Goal: Information Seeking & Learning: Find specific fact

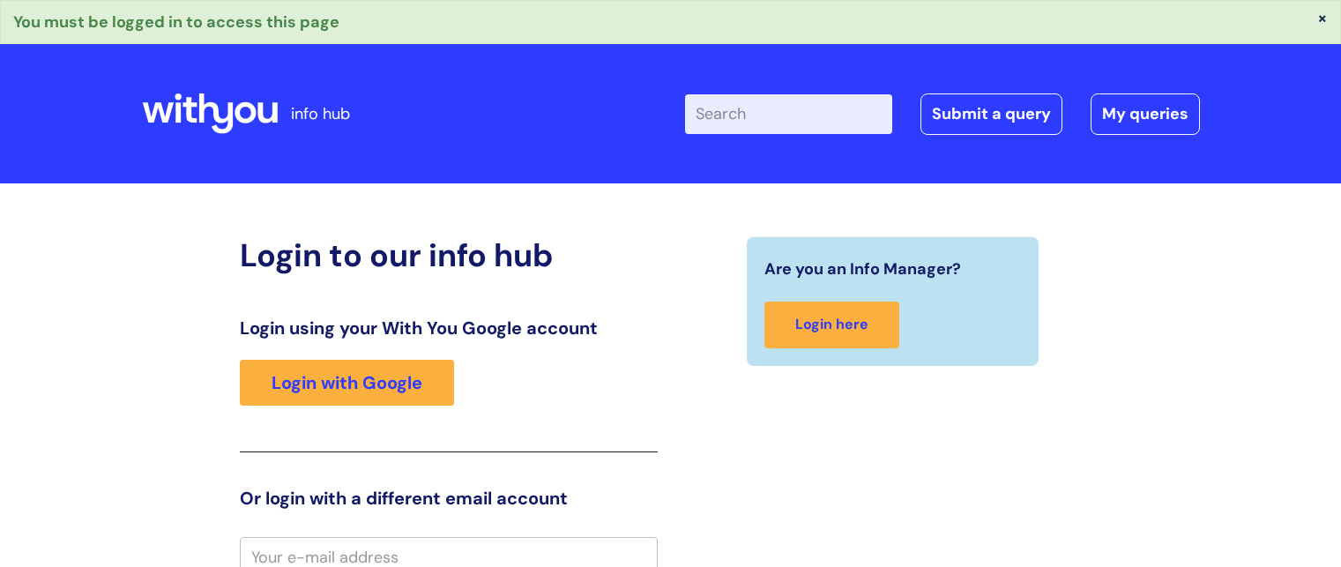
scroll to position [10, 0]
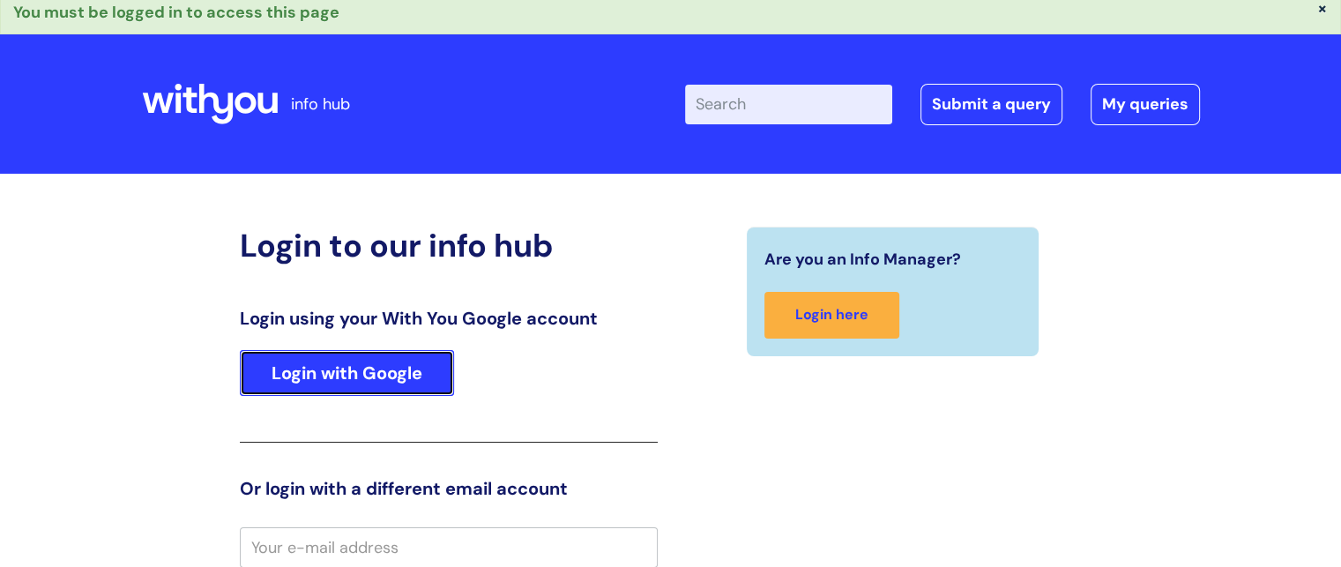
click at [368, 366] on link "Login with Google" at bounding box center [347, 373] width 214 height 46
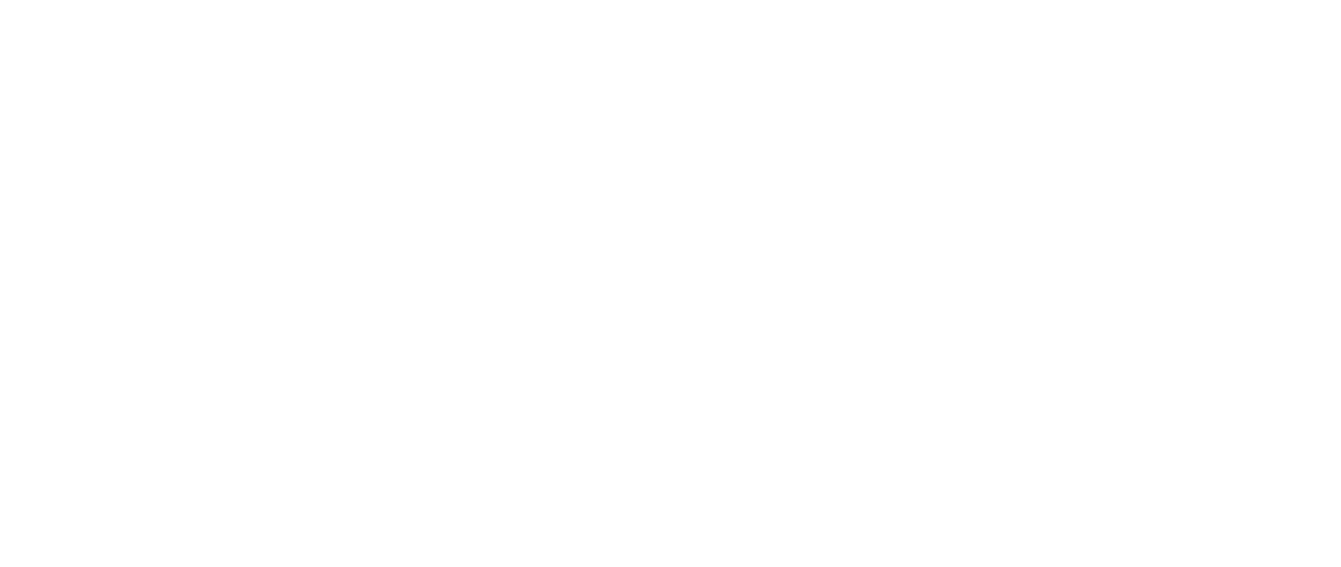
click at [0, 0] on html at bounding box center [0, 0] width 0 height 0
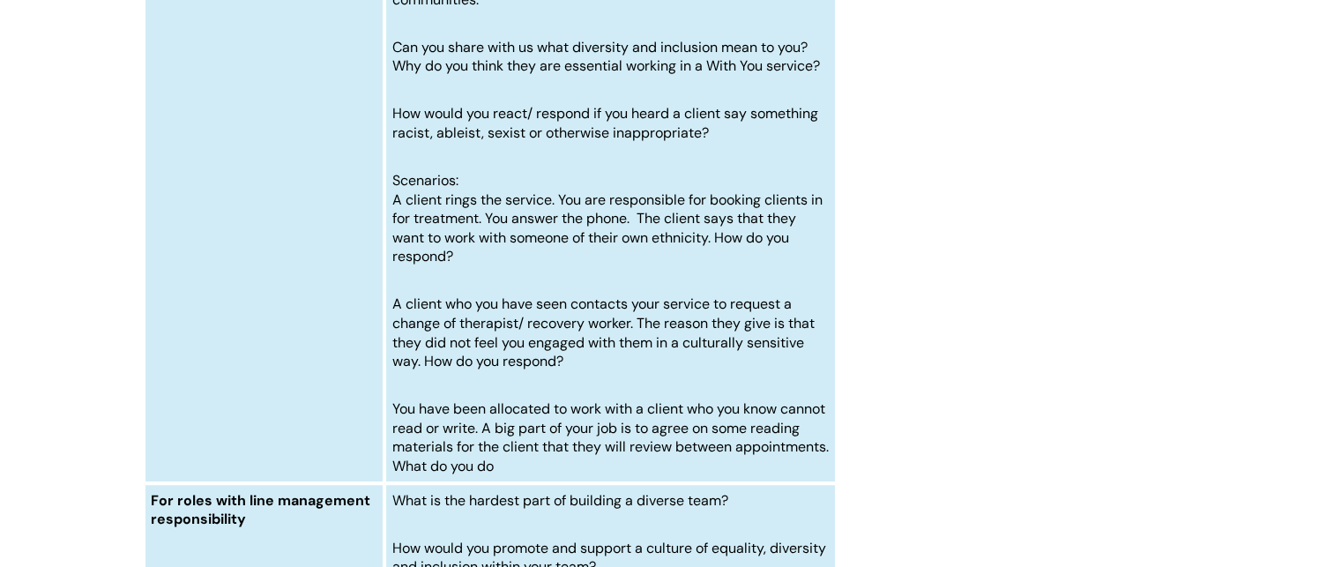
scroll to position [7668, 0]
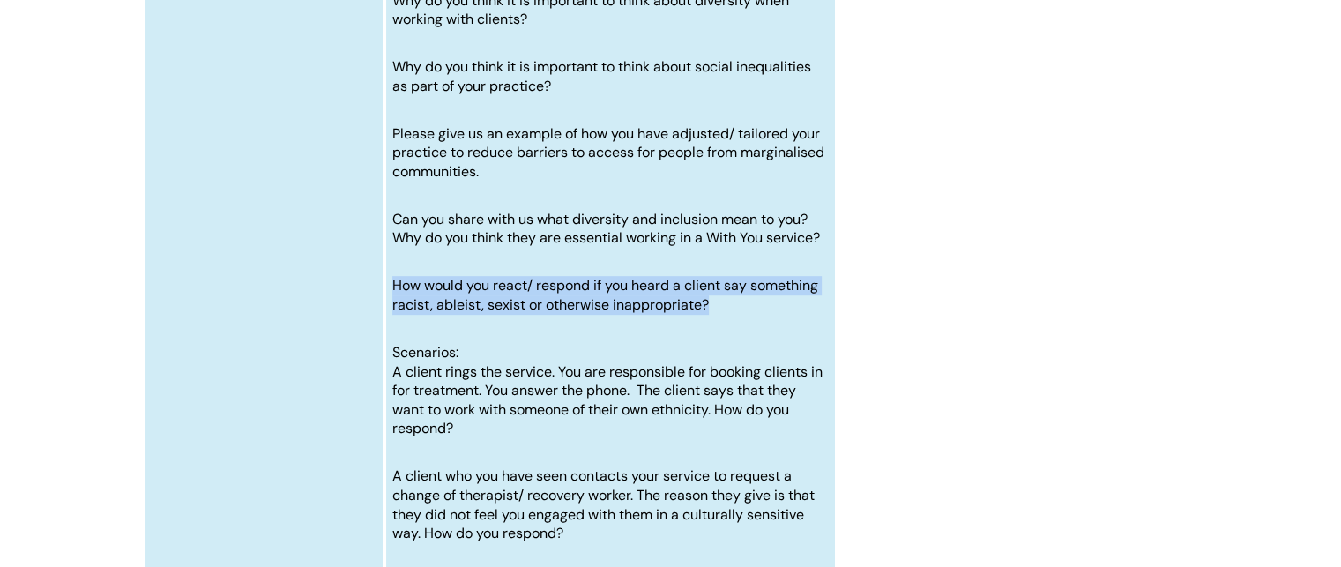
drag, startPoint x: 393, startPoint y: 327, endPoint x: 714, endPoint y: 346, distance: 321.4
click at [714, 314] on p "How would you react/ respond if you heard a client say something racist, ableis…" at bounding box center [610, 295] width 436 height 38
copy span "How would you react/ respond if you heard a client say something racist, ableis…"
